Goal: Information Seeking & Learning: Find contact information

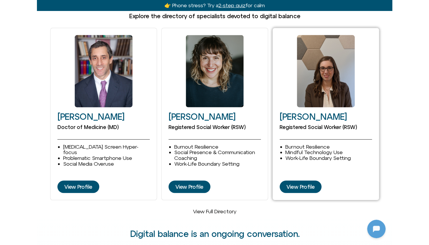
scroll to position [753, 0]
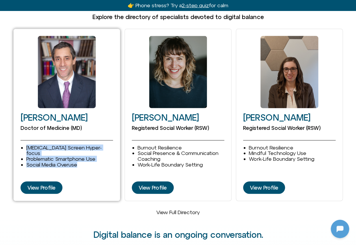
drag, startPoint x: 27, startPoint y: 136, endPoint x: 87, endPoint y: 148, distance: 61.3
click at [87, 148] on ul "ADHD Screen Hyper-focus Problematic Smartphone Use Social Media Overuse" at bounding box center [69, 156] width 87 height 23
click at [87, 162] on li "Social Media Overuse" at bounding box center [69, 165] width 87 height 6
drag, startPoint x: 69, startPoint y: 148, endPoint x: 19, endPoint y: 133, distance: 51.7
click at [19, 133] on div "David Goldenberg Doctor of Medicine (MD) ADHD Screen Hyper-focus Problematic Sm…" at bounding box center [66, 115] width 107 height 173
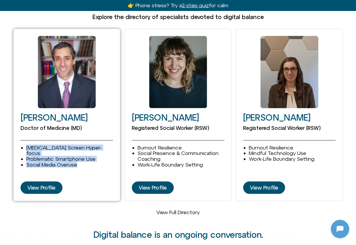
click at [38, 145] on li "ADHD Screen Hyper-focus" at bounding box center [69, 151] width 87 height 12
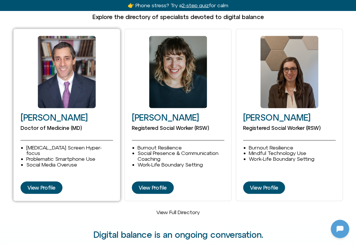
click at [42, 145] on li "ADHD Screen Hyper-focus" at bounding box center [69, 151] width 87 height 12
click at [41, 156] on li "Problematic Smartphone Use" at bounding box center [69, 159] width 87 height 6
click at [42, 162] on li "Social Media Overuse" at bounding box center [69, 165] width 87 height 6
click at [42, 156] on li "Problematic Smartphone Use" at bounding box center [69, 159] width 87 height 6
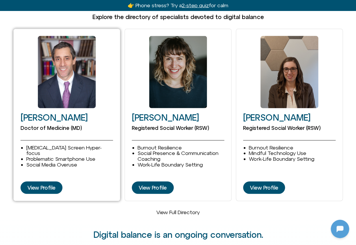
click at [43, 145] on li "ADHD Screen Hyper-focus" at bounding box center [69, 151] width 87 height 12
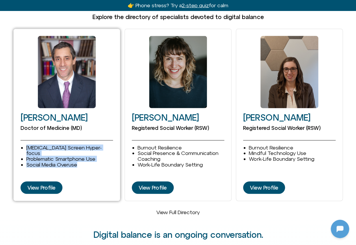
drag, startPoint x: 25, startPoint y: 133, endPoint x: 87, endPoint y: 148, distance: 63.8
click at [87, 148] on div "ADHD Screen Hyper-focus Problematic Smartphone Use Social Media Overuse" at bounding box center [67, 156] width 92 height 23
click at [87, 162] on li "Social Media Overuse" at bounding box center [69, 165] width 87 height 6
drag, startPoint x: 84, startPoint y: 148, endPoint x: 19, endPoint y: 136, distance: 66.3
click at [19, 136] on div "David Goldenberg Doctor of Medicine (MD) ADHD Screen Hyper-focus Problematic Sm…" at bounding box center [66, 115] width 107 height 173
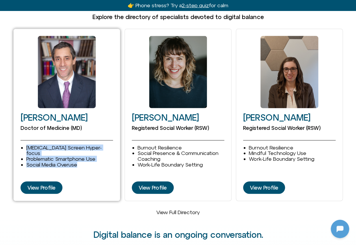
click at [44, 145] on li "[MEDICAL_DATA] Screen Hyper-focus" at bounding box center [69, 151] width 87 height 12
drag, startPoint x: 26, startPoint y: 135, endPoint x: 93, endPoint y: 150, distance: 67.9
click at [93, 150] on ul "ADHD Screen Hyper-focus Problematic Smartphone Use Social Media Overuse" at bounding box center [69, 156] width 87 height 23
click at [88, 162] on li "Social Media Overuse" at bounding box center [69, 165] width 87 height 6
drag, startPoint x: 79, startPoint y: 148, endPoint x: 25, endPoint y: 137, distance: 54.8
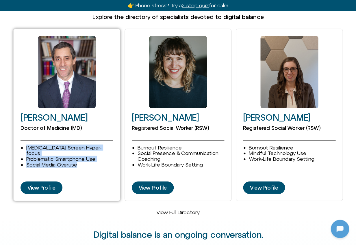
click at [25, 145] on div "ADHD Screen Hyper-focus Problematic Smartphone Use Social Media Overuse" at bounding box center [67, 156] width 92 height 23
drag, startPoint x: 26, startPoint y: 135, endPoint x: 82, endPoint y: 146, distance: 56.8
click at [82, 146] on ul "ADHD Screen Hyper-focus Problematic Smartphone Use Social Media Overuse" at bounding box center [69, 156] width 87 height 23
click at [82, 162] on li "Social Media Overuse" at bounding box center [69, 165] width 87 height 6
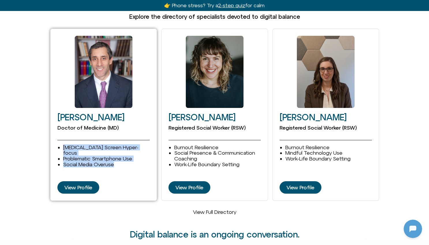
drag, startPoint x: 64, startPoint y: 135, endPoint x: 122, endPoint y: 147, distance: 58.6
click at [122, 147] on ul "ADHD Screen Hyper-focus Problematic Smartphone Use Social Media Overuse" at bounding box center [106, 156] width 87 height 23
click at [121, 162] on li "Social Media Overuse" at bounding box center [106, 165] width 87 height 6
drag, startPoint x: 114, startPoint y: 147, endPoint x: 60, endPoint y: 136, distance: 54.9
click at [60, 145] on div "ADHD Screen Hyper-focus Problematic Smartphone Use Social Media Overuse" at bounding box center [103, 156] width 92 height 23
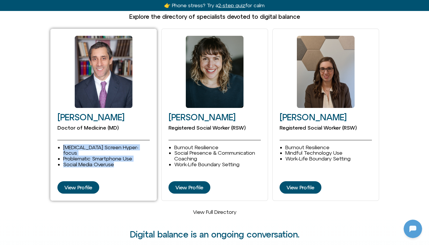
click at [60, 145] on div "ADHD Screen Hyper-focus Problematic Smartphone Use Social Media Overuse" at bounding box center [103, 156] width 92 height 23
drag, startPoint x: 64, startPoint y: 135, endPoint x: 114, endPoint y: 148, distance: 52.7
click at [114, 148] on ul "ADHD Screen Hyper-focus Problematic Smartphone Use Social Media Overuse" at bounding box center [106, 156] width 87 height 23
click at [114, 162] on li "Social Media Overuse" at bounding box center [106, 165] width 87 height 6
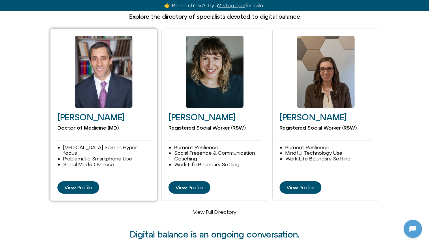
scroll to position [753, 0]
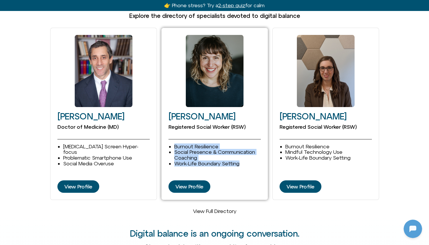
drag, startPoint x: 240, startPoint y: 152, endPoint x: 171, endPoint y: 135, distance: 71.0
click at [171, 144] on div "Burnout Resilience Social Presence & Communication Coaching Work-Life Boundary …" at bounding box center [215, 155] width 92 height 23
click at [175, 144] on li "Burnout Resilience" at bounding box center [217, 147] width 87 height 6
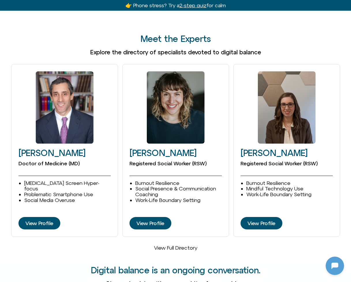
scroll to position [43, 0]
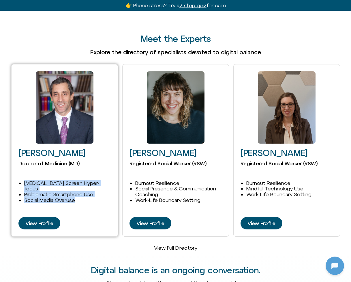
drag, startPoint x: 25, startPoint y: 174, endPoint x: 80, endPoint y: 185, distance: 56.4
click at [80, 185] on ul "ADHD Screen Hyper-focus Problematic Smartphone Use Social Media Overuse" at bounding box center [67, 191] width 87 height 23
click at [82, 197] on li "Social Media Overuse" at bounding box center [67, 200] width 87 height 6
drag, startPoint x: 85, startPoint y: 185, endPoint x: 21, endPoint y: 175, distance: 64.9
click at [21, 180] on div "ADHD Screen Hyper-focus Problematic Smartphone Use Social Media Overuse" at bounding box center [64, 191] width 92 height 23
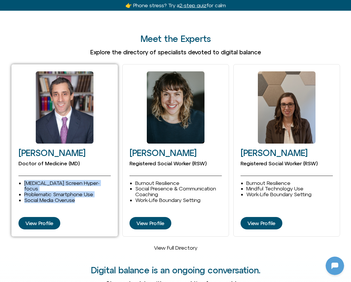
click at [23, 180] on div "ADHD Screen Hyper-focus Problematic Smartphone Use Social Media Overuse" at bounding box center [64, 191] width 92 height 23
drag, startPoint x: 23, startPoint y: 172, endPoint x: 83, endPoint y: 183, distance: 60.8
click at [83, 183] on div "ADHD Screen Hyper-focus Problematic Smartphone Use Social Media Overuse" at bounding box center [64, 191] width 92 height 23
click at [84, 197] on li "Social Media Overuse" at bounding box center [67, 200] width 87 height 6
drag, startPoint x: 87, startPoint y: 186, endPoint x: 19, endPoint y: 174, distance: 68.6
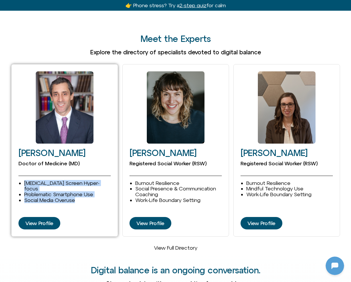
click at [24, 180] on ul "ADHD Screen Hyper-focus Problematic Smartphone Use Social Media Overuse" at bounding box center [67, 191] width 87 height 23
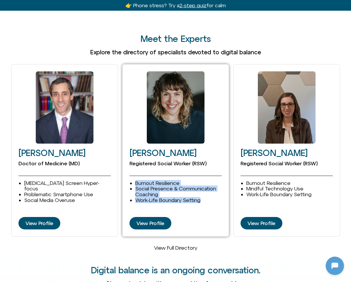
drag, startPoint x: 135, startPoint y: 171, endPoint x: 210, endPoint y: 189, distance: 76.8
click at [210, 189] on ul "Burnout Resilience Social Presence & Communication Coaching Work-Life Boundary …" at bounding box center [178, 191] width 87 height 23
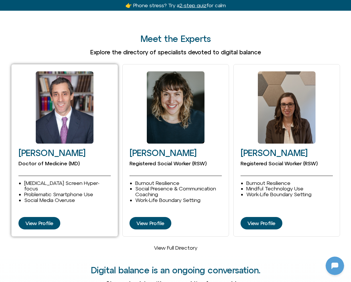
click at [92, 197] on li "Social Media Overuse" at bounding box center [67, 200] width 87 height 6
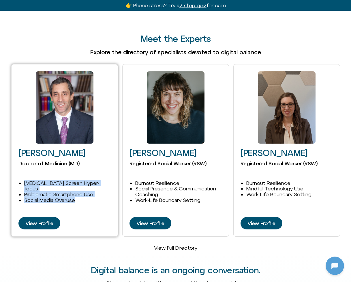
drag, startPoint x: 62, startPoint y: 183, endPoint x: 21, endPoint y: 174, distance: 41.2
click at [21, 180] on div "ADHD Screen Hyper-focus Problematic Smartphone Use Social Media Overuse" at bounding box center [64, 191] width 92 height 23
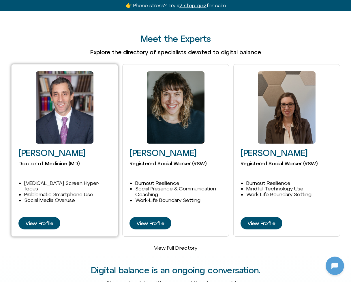
click at [25, 180] on li "[MEDICAL_DATA] Screen Hyper-focus" at bounding box center [67, 186] width 87 height 12
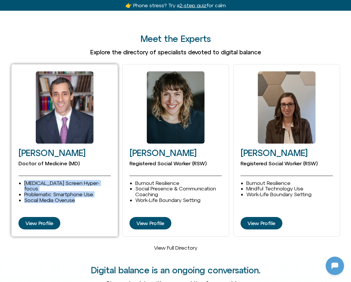
drag, startPoint x: 25, startPoint y: 172, endPoint x: 93, endPoint y: 183, distance: 69.4
click at [93, 183] on ul "ADHD Screen Hyper-focus Problematic Smartphone Use Social Media Overuse" at bounding box center [67, 191] width 87 height 23
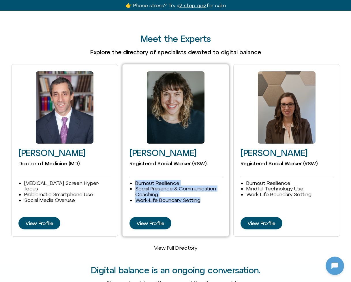
drag, startPoint x: 135, startPoint y: 172, endPoint x: 218, endPoint y: 192, distance: 85.4
click at [218, 192] on div "Burnout Resilience Social Presence & Communication Coaching Work-Life Boundary …" at bounding box center [176, 191] width 92 height 23
click at [216, 197] on li "Work-Life Boundary Setting" at bounding box center [178, 200] width 87 height 6
drag, startPoint x: 206, startPoint y: 193, endPoint x: 136, endPoint y: 172, distance: 72.6
click at [136, 172] on div "Burnout Resilience Social Presence & Communication Coaching Work-Life Boundary …" at bounding box center [176, 192] width 92 height 43
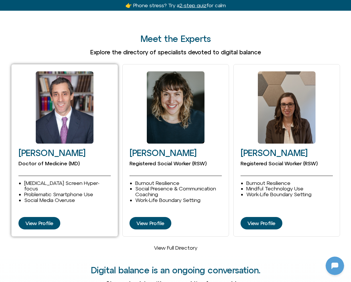
click at [83, 197] on li "Social Media Overuse" at bounding box center [67, 200] width 87 height 6
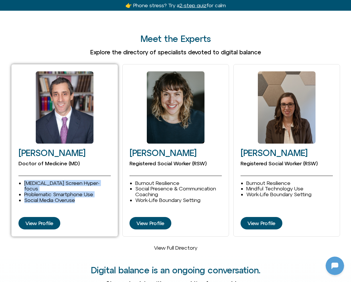
drag, startPoint x: 77, startPoint y: 185, endPoint x: 23, endPoint y: 173, distance: 54.9
click at [23, 180] on div "ADHD Screen Hyper-focus Problematic Smartphone Use Social Media Overuse" at bounding box center [64, 191] width 92 height 23
drag, startPoint x: 25, startPoint y: 173, endPoint x: 79, endPoint y: 183, distance: 54.7
click at [79, 183] on ul "ADHD Screen Hyper-focus Problematic Smartphone Use Social Media Overuse" at bounding box center [67, 191] width 87 height 23
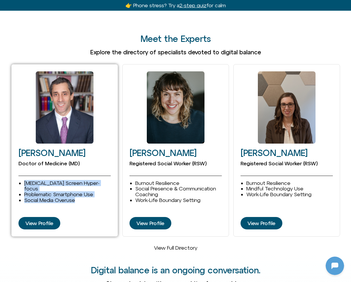
click at [79, 197] on li "Social Media Overuse" at bounding box center [67, 200] width 87 height 6
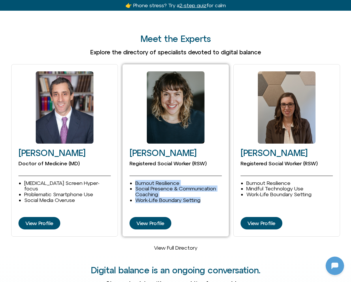
drag, startPoint x: 137, startPoint y: 173, endPoint x: 208, endPoint y: 191, distance: 74.0
click at [208, 191] on ul "Burnout Resilience Social Presence & Communication Coaching Work-Life Boundary …" at bounding box center [178, 191] width 87 height 23
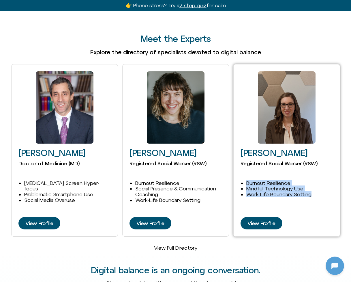
drag, startPoint x: 247, startPoint y: 173, endPoint x: 327, endPoint y: 185, distance: 81.3
click at [290, 185] on ul "Burnout Resilience Mindful Technology Use Work-Life Boundary Setting Depression…" at bounding box center [290, 188] width 87 height 17
click at [290, 191] on li "Work-Life Boundary Setting" at bounding box center [290, 194] width 87 height 6
drag, startPoint x: 317, startPoint y: 187, endPoint x: 245, endPoint y: 174, distance: 73.2
click at [245, 180] on div "Burnout Resilience Mindful Technology Use Work-Life Boundary Setting Depression…" at bounding box center [287, 188] width 92 height 17
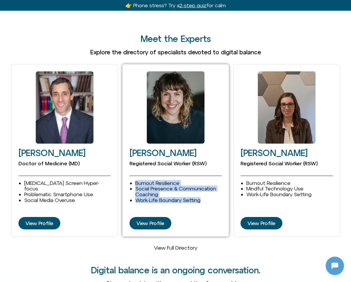
drag, startPoint x: 201, startPoint y: 190, endPoint x: 128, endPoint y: 174, distance: 74.4
click at [128, 174] on div "Cleo Haber Registered Social Worker (RSW) Burnout Resilience Social Presence & …" at bounding box center [175, 150] width 107 height 173
click at [136, 186] on li "Social Presence & Communication Coaching" at bounding box center [178, 192] width 87 height 12
drag, startPoint x: 135, startPoint y: 173, endPoint x: 214, endPoint y: 189, distance: 80.5
click at [214, 189] on ul "Burnout Resilience Social Presence & Communication Coaching Work-Life Boundary …" at bounding box center [178, 191] width 87 height 23
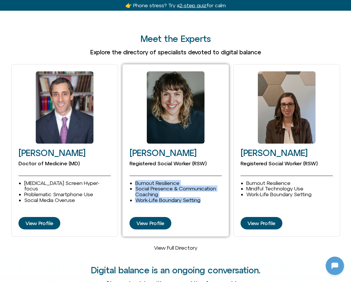
click at [214, 197] on li "Work-Life Boundary Setting" at bounding box center [178, 200] width 87 height 6
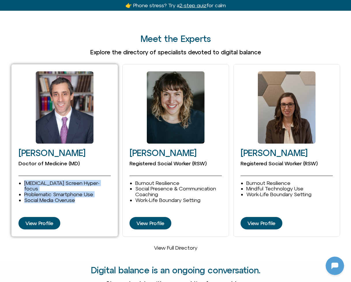
drag, startPoint x: 27, startPoint y: 172, endPoint x: 88, endPoint y: 185, distance: 61.5
click at [88, 185] on ul "ADHD Screen Hyper-focus Problematic Smartphone Use Social Media Overuse" at bounding box center [67, 191] width 87 height 23
click at [89, 197] on li "Social Media Overuse" at bounding box center [67, 200] width 87 height 6
drag, startPoint x: 90, startPoint y: 184, endPoint x: 22, endPoint y: 171, distance: 68.8
click at [22, 180] on div "ADHD Screen Hyper-focus Problematic Smartphone Use Social Media Overuse" at bounding box center [64, 191] width 92 height 23
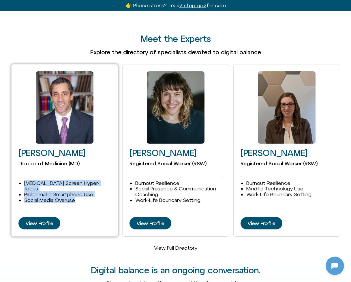
click at [23, 180] on div "ADHD Screen Hyper-focus Problematic Smartphone Use Social Media Overuse" at bounding box center [64, 191] width 92 height 23
drag, startPoint x: 21, startPoint y: 172, endPoint x: 92, endPoint y: 183, distance: 71.8
click at [92, 183] on div "ADHD Screen Hyper-focus Problematic Smartphone Use Social Media Overuse" at bounding box center [64, 191] width 92 height 23
click at [85, 197] on li "Social Media Overuse" at bounding box center [67, 200] width 87 height 6
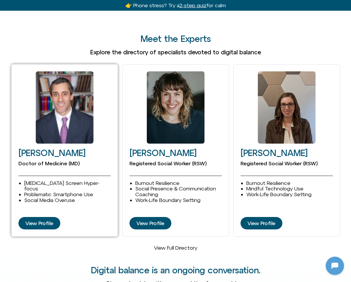
scroll to position [716, 0]
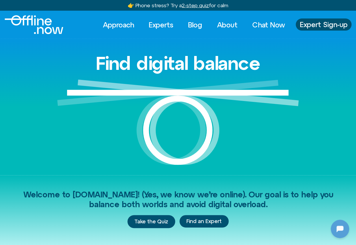
scroll to position [41, 0]
click at [164, 28] on link "Experts" at bounding box center [161, 24] width 35 height 13
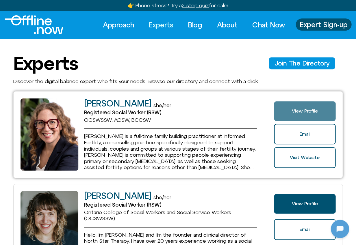
click at [281, 109] on span "View Profile" at bounding box center [305, 111] width 62 height 5
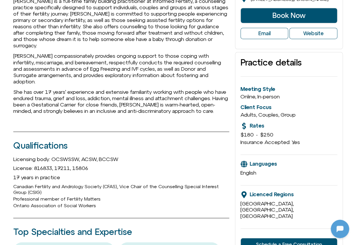
scroll to position [196, 0]
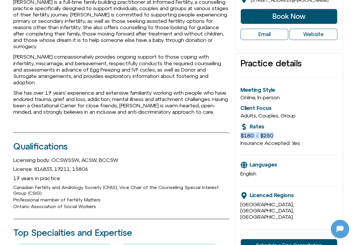
drag, startPoint x: 279, startPoint y: 132, endPoint x: 239, endPoint y: 133, distance: 40.1
click at [239, 133] on div "Practice details Meeting Style Online, In-person Client Focus Adults, Couples, …" at bounding box center [289, 155] width 108 height 204
click at [238, 133] on div "Practice details Meeting Style Online, In-person Client Focus Adults, Couples, …" at bounding box center [289, 155] width 108 height 204
